Goal: Task Accomplishment & Management: Use online tool/utility

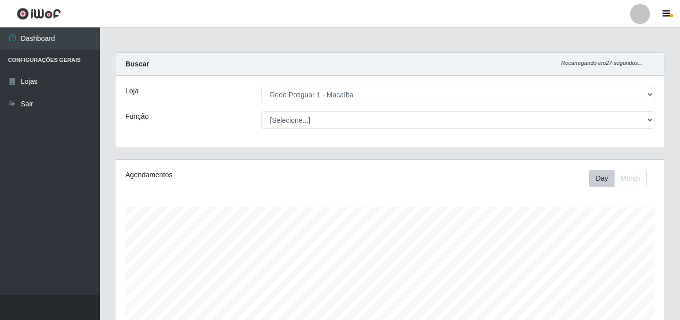
select select "100"
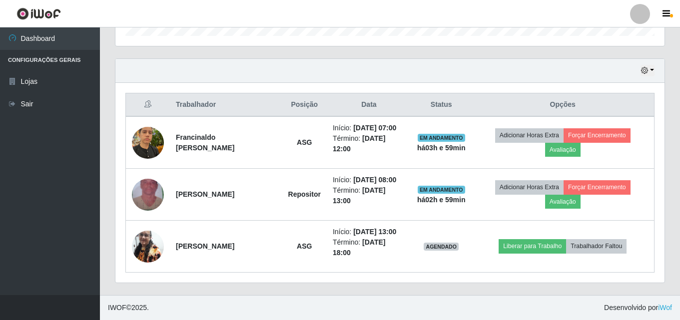
scroll to position [207, 549]
select select "100"
